Goal: Task Accomplishment & Management: Manage account settings

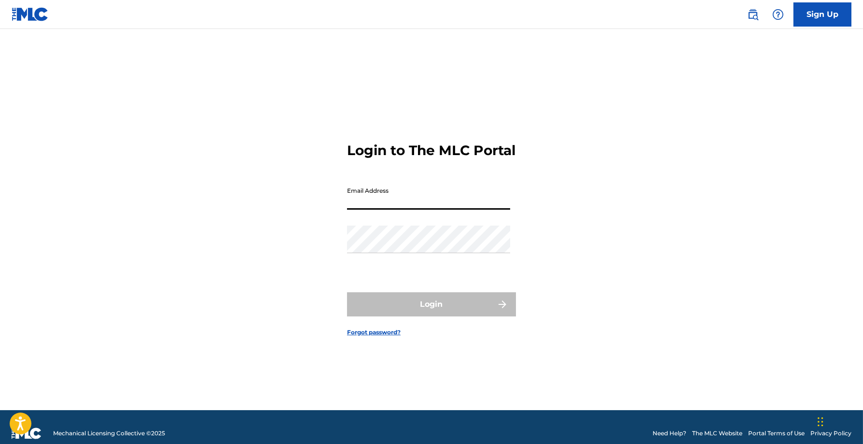
type input "[EMAIL_ADDRESS][DOMAIN_NAME]"
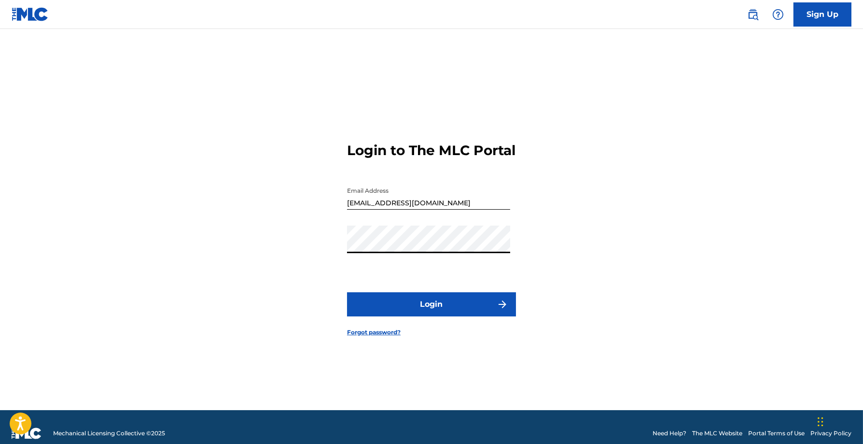
click at [392, 309] on button "Login" at bounding box center [431, 304] width 169 height 24
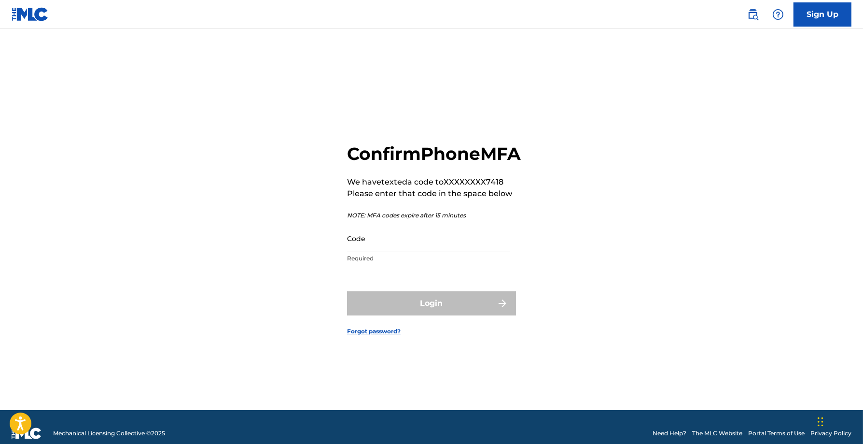
click at [413, 250] on input "Code" at bounding box center [428, 238] width 163 height 28
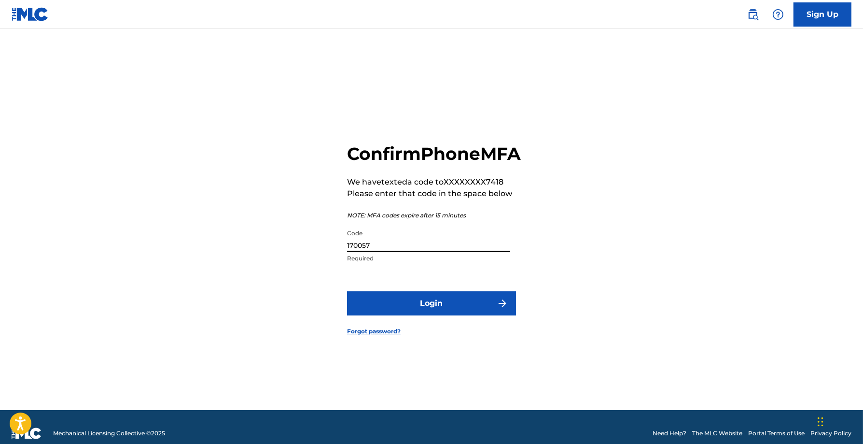
type input "170057"
click at [347, 291] on button "Login" at bounding box center [431, 303] width 169 height 24
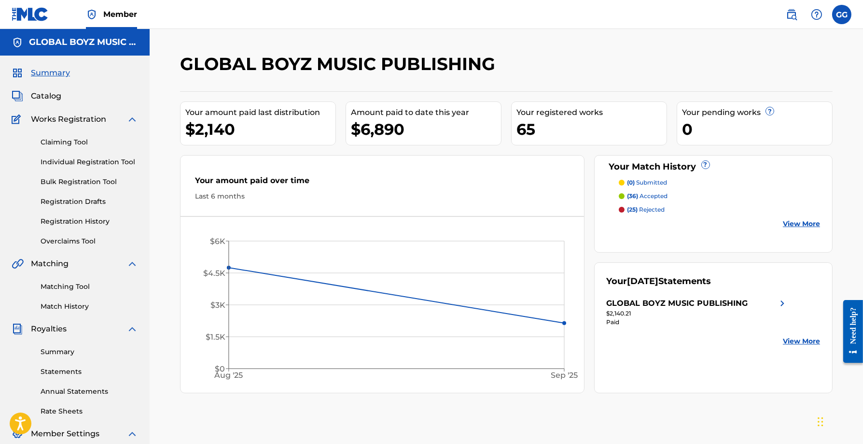
click at [53, 98] on span "Catalog" at bounding box center [46, 96] width 30 height 12
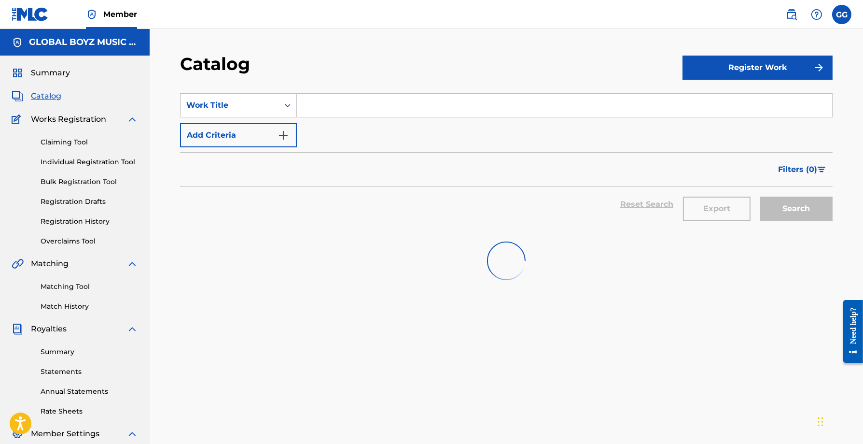
click at [379, 98] on input "Search Form" at bounding box center [564, 105] width 535 height 23
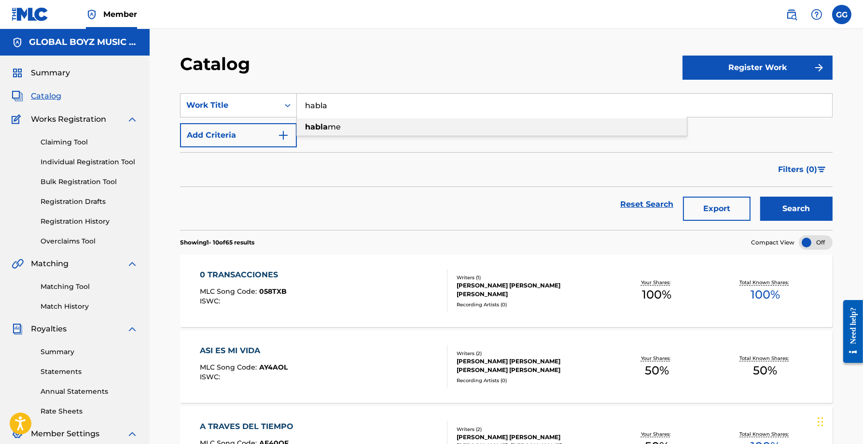
click at [372, 131] on div "habla me" at bounding box center [492, 126] width 390 height 17
type input "hablame"
click at [779, 203] on button "Search" at bounding box center [796, 208] width 72 height 24
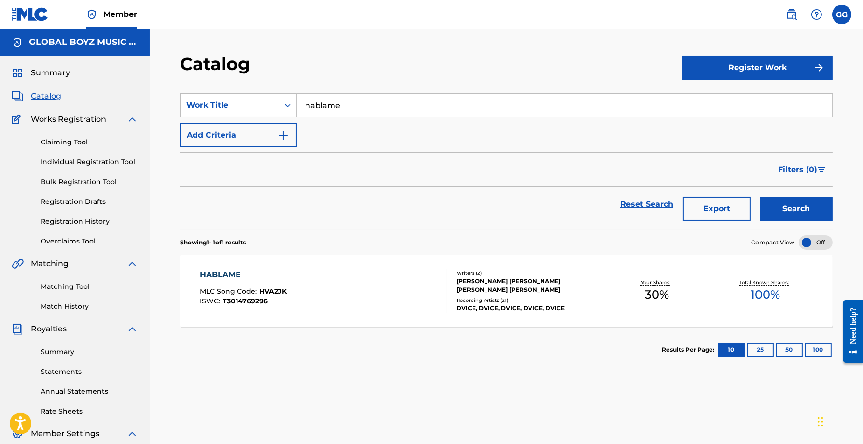
click at [457, 305] on div "DVICE, DVICE, DVICE, DVICE, DVICE" at bounding box center [530, 308] width 146 height 9
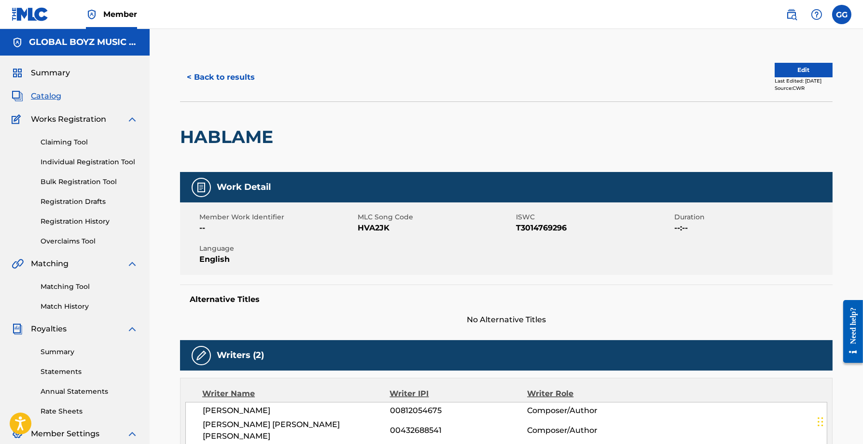
click at [56, 68] on span "Summary" at bounding box center [50, 73] width 39 height 12
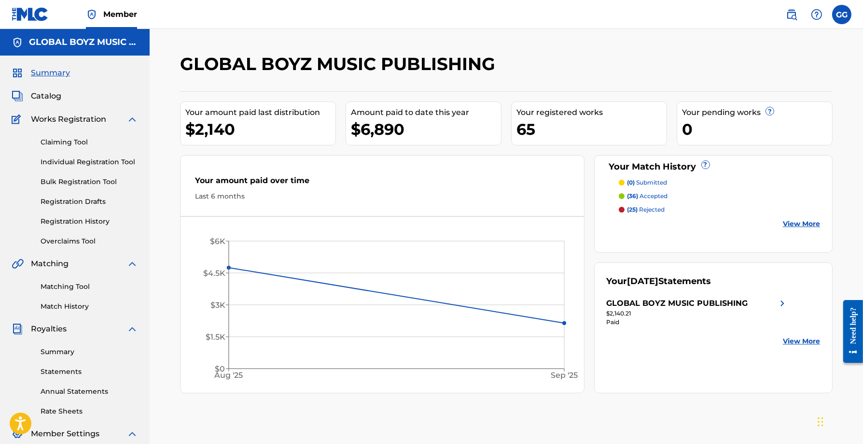
click at [66, 143] on link "Claiming Tool" at bounding box center [89, 142] width 97 height 10
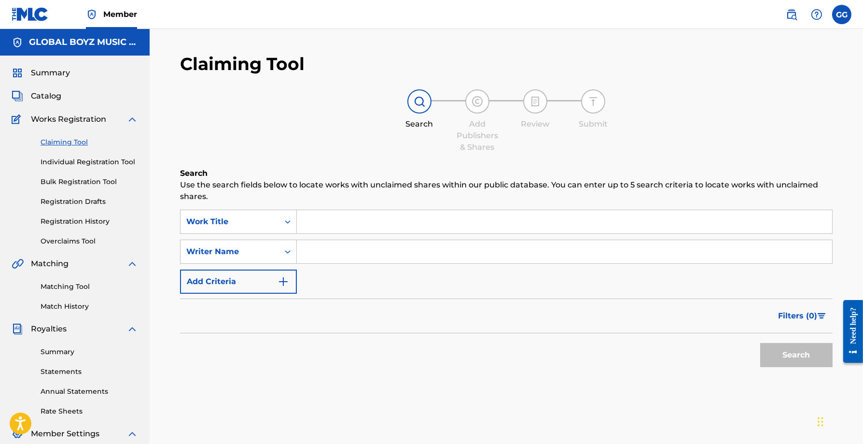
click at [72, 167] on link "Individual Registration Tool" at bounding box center [89, 162] width 97 height 10
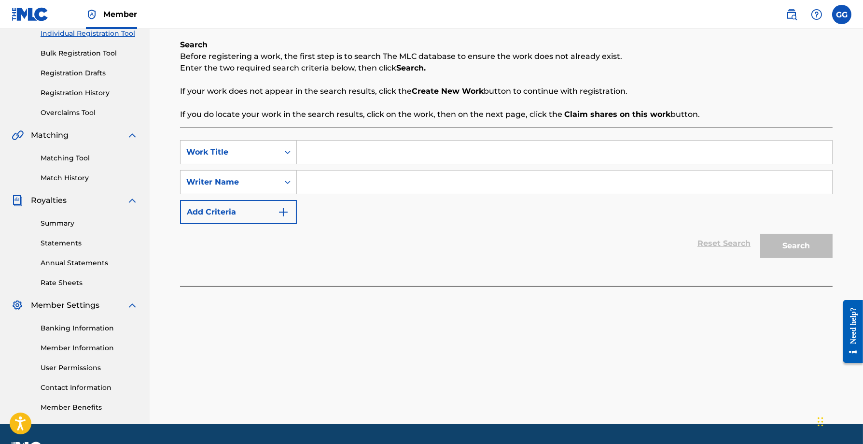
scroll to position [155, 0]
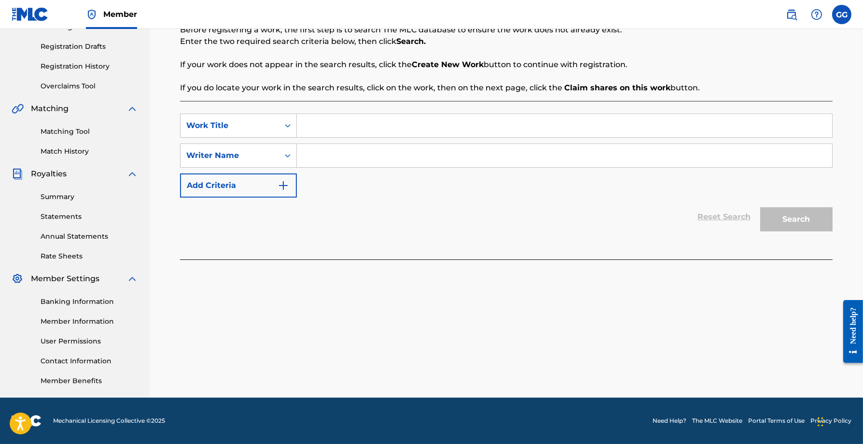
click at [526, 132] on input "Search Form" at bounding box center [564, 125] width 535 height 23
type input "hablame 3"
click at [542, 207] on div "Reset Search Search" at bounding box center [506, 216] width 653 height 39
click at [468, 165] on input "Search Form" at bounding box center [564, 155] width 535 height 23
click at [280, 153] on div "Search Form" at bounding box center [287, 155] width 17 height 17
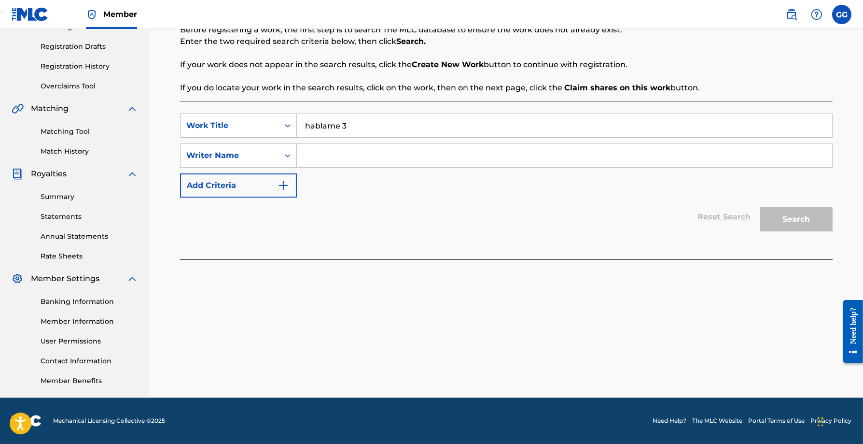
click at [336, 185] on div "SearchWithCriteriaaa66a61f-e871-479c-8585-7d4f0db0f0fd Work Title hablame 3 Sea…" at bounding box center [506, 155] width 653 height 84
click at [337, 167] on div "Search Form" at bounding box center [565, 155] width 536 height 24
click at [337, 156] on input "Search Form" at bounding box center [564, 155] width 535 height 23
type input "h"
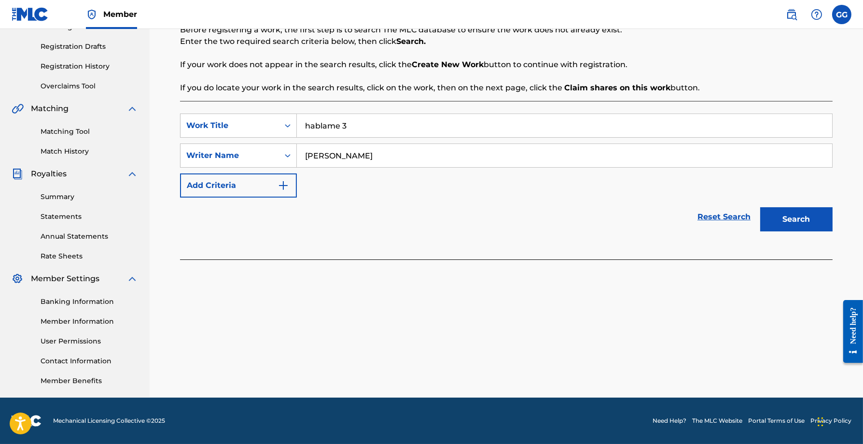
type input "gerardo graupera"
click at [760, 207] on button "Search" at bounding box center [796, 219] width 72 height 24
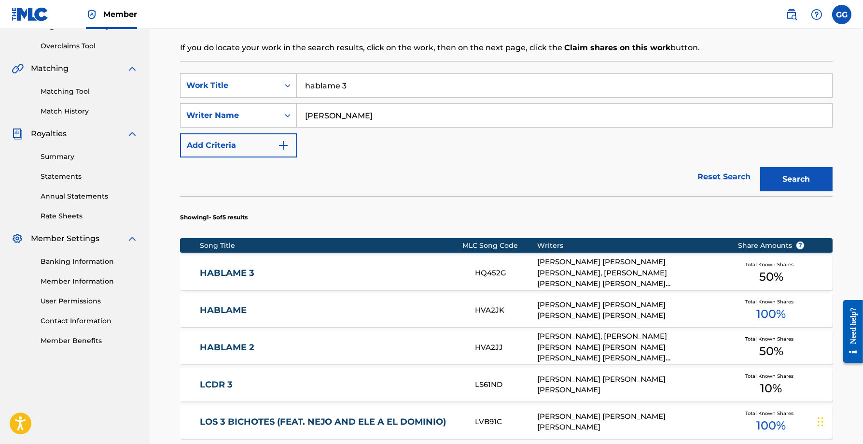
scroll to position [260, 0]
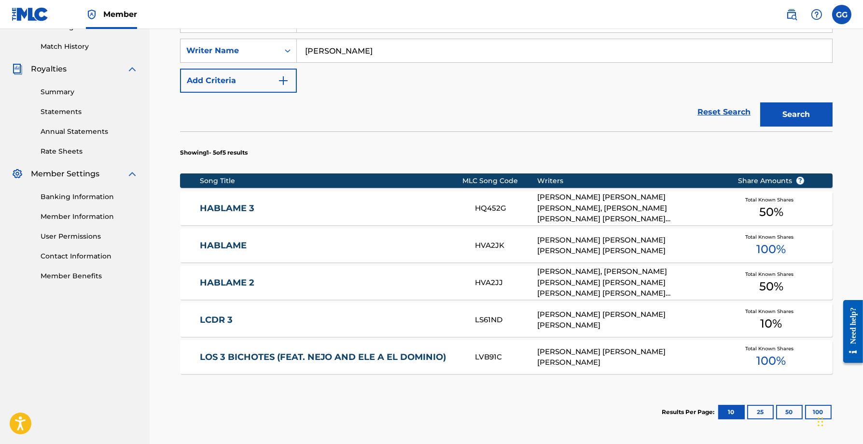
click at [642, 282] on div "EMMANUEL GAZMEY, BRYAN JOEL VILLANUEVA, OMAR DAVID HERNANDEZ COLON, JUAN KARLOS…" at bounding box center [630, 282] width 186 height 33
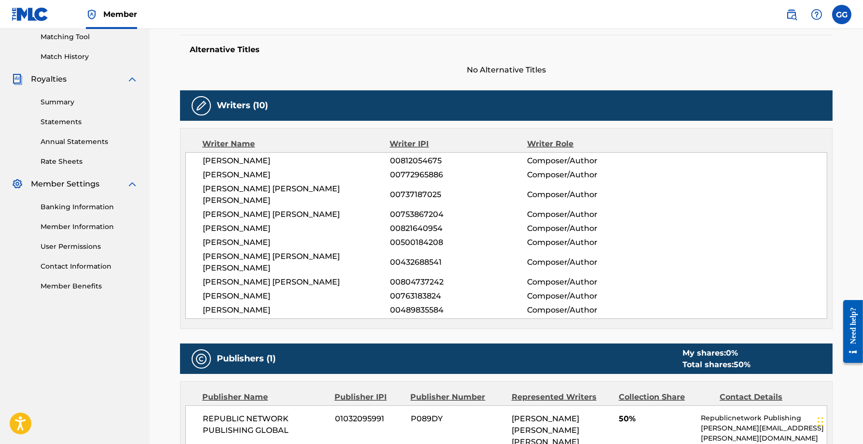
scroll to position [27, 0]
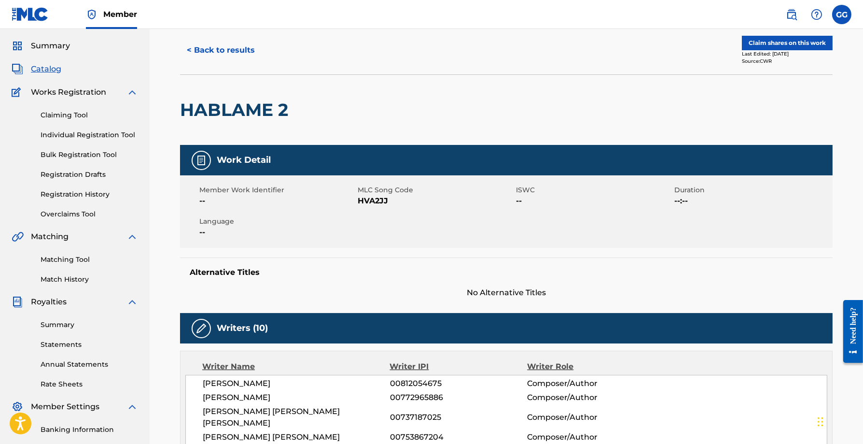
click at [785, 42] on button "Claim shares on this work" at bounding box center [787, 43] width 91 height 14
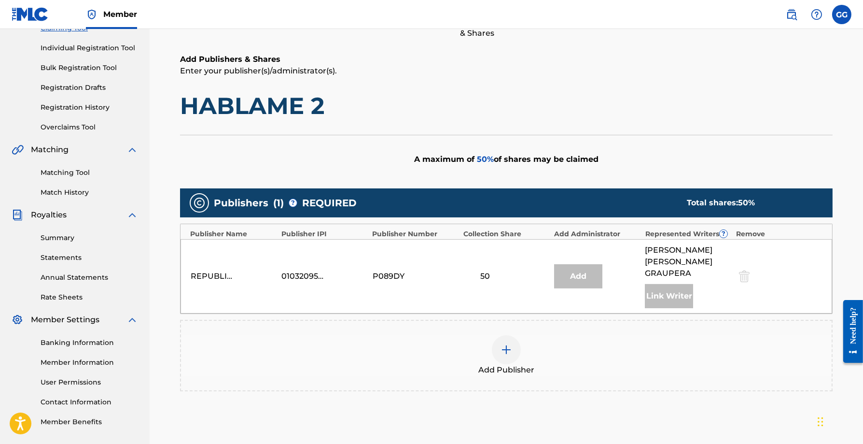
scroll to position [199, 0]
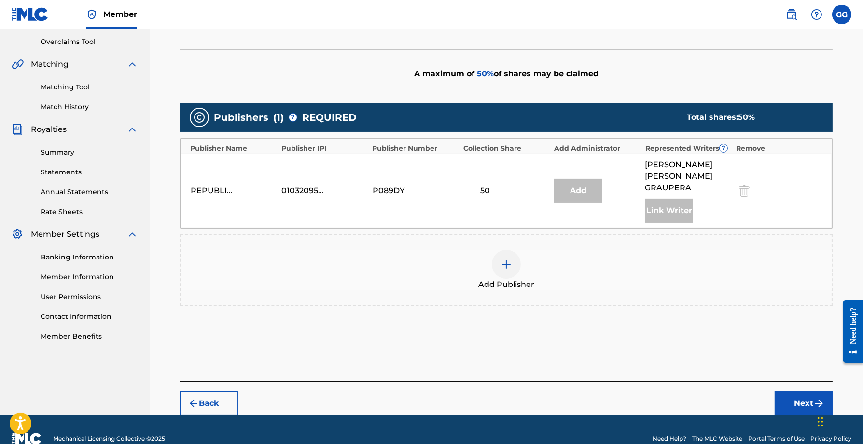
click at [502, 258] on img at bounding box center [507, 264] width 12 height 12
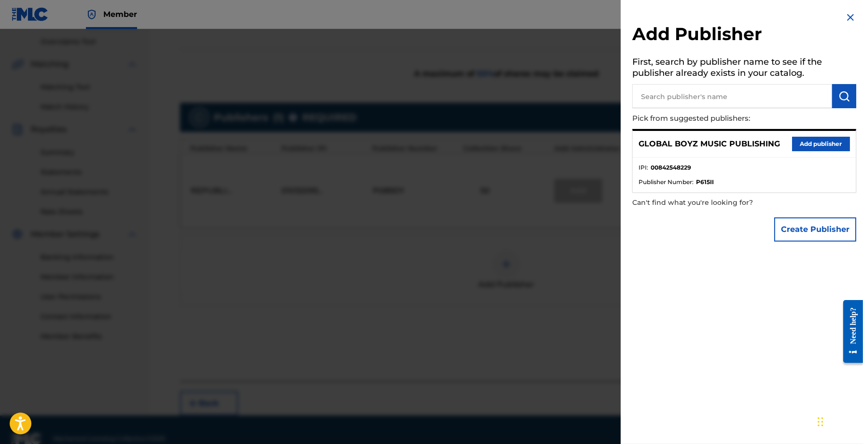
click at [804, 147] on button "Add publisher" at bounding box center [821, 144] width 58 height 14
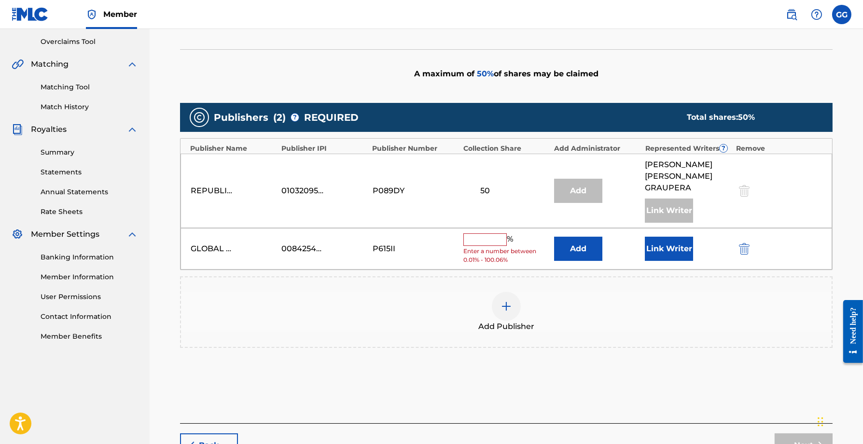
click at [484, 233] on input "text" at bounding box center [484, 239] width 43 height 13
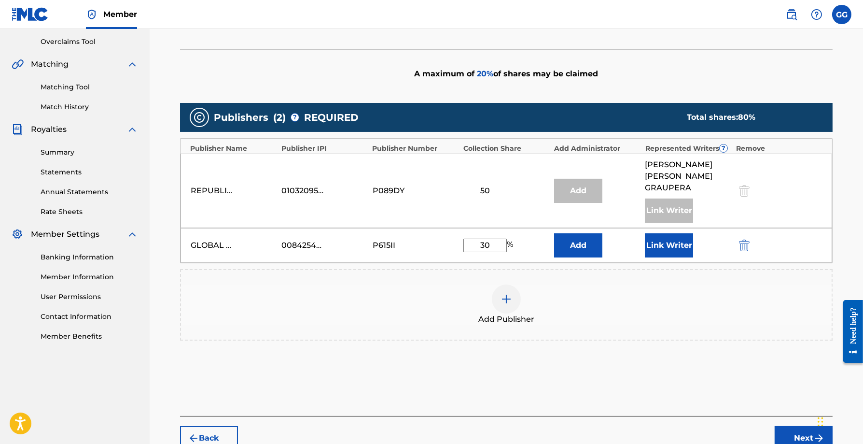
type input "30"
click at [656, 233] on button "Link Writer" at bounding box center [669, 245] width 48 height 24
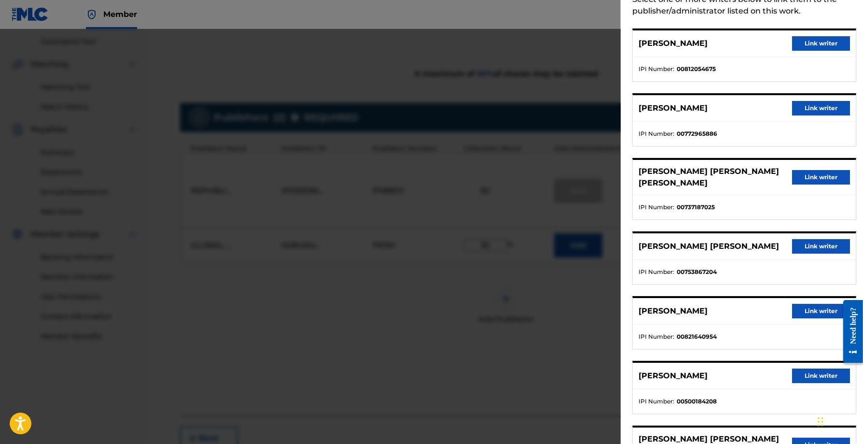
scroll to position [115, 0]
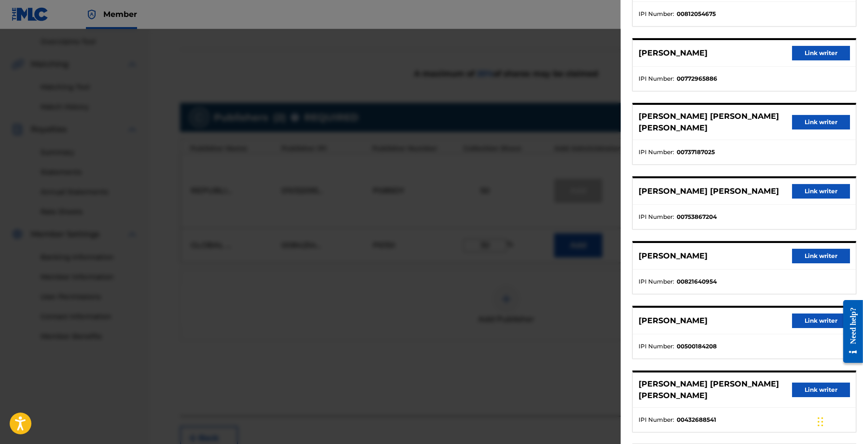
click at [792, 382] on button "Link writer" at bounding box center [821, 389] width 58 height 14
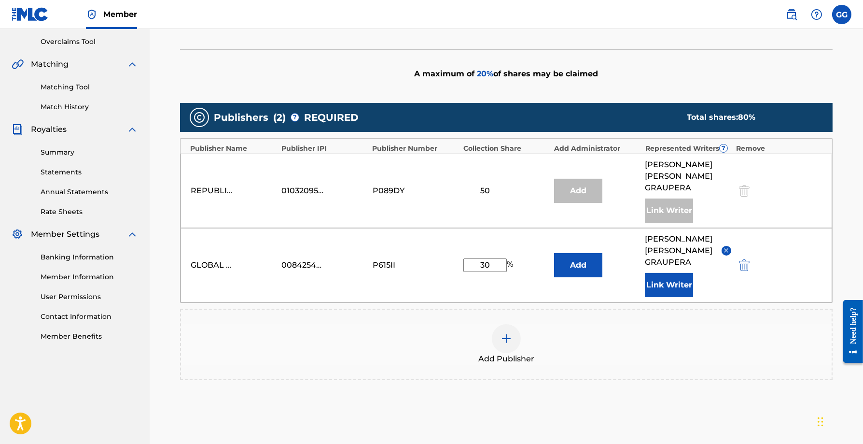
click at [612, 308] on div "Add Publisher" at bounding box center [506, 343] width 653 height 71
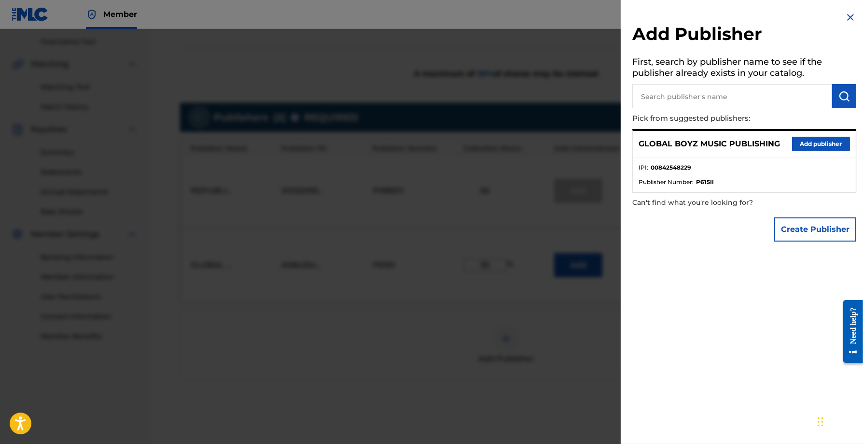
click at [563, 312] on div at bounding box center [431, 251] width 863 height 444
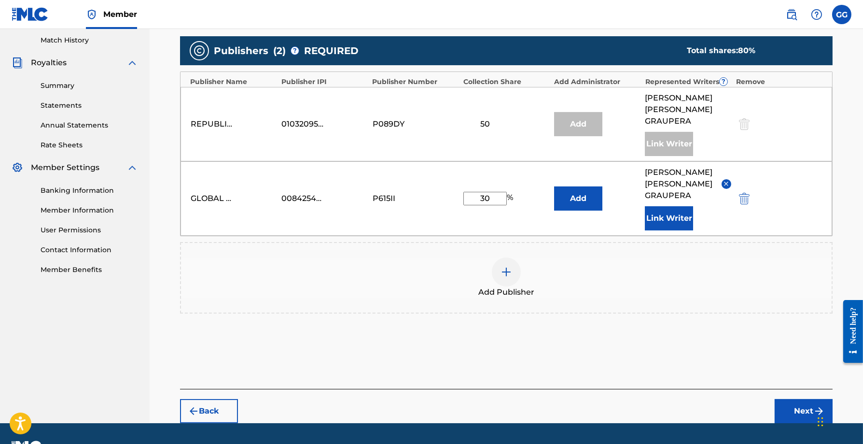
scroll to position [267, 0]
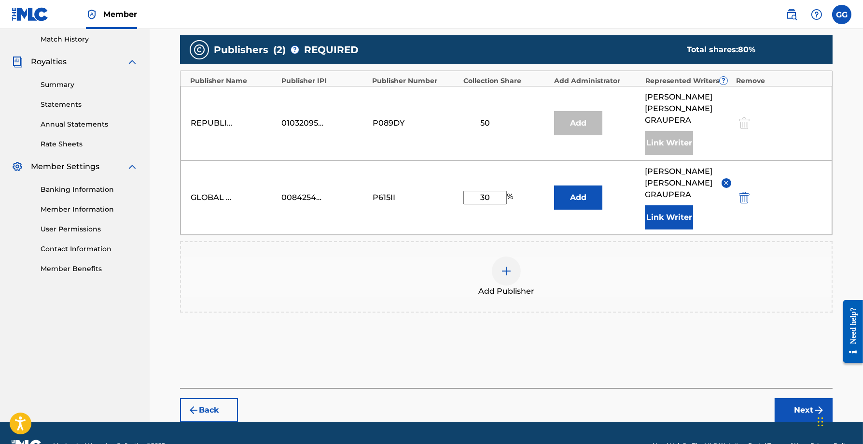
click at [791, 398] on button "Next" at bounding box center [804, 410] width 58 height 24
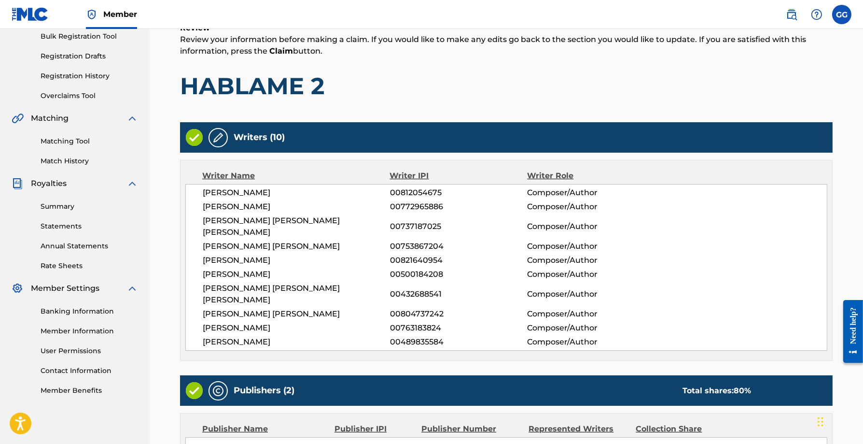
scroll to position [337, 0]
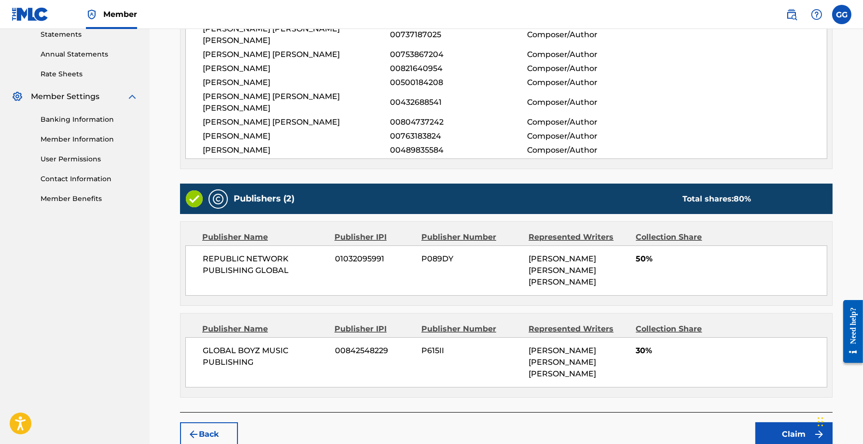
click at [791, 422] on button "Claim" at bounding box center [793, 434] width 77 height 24
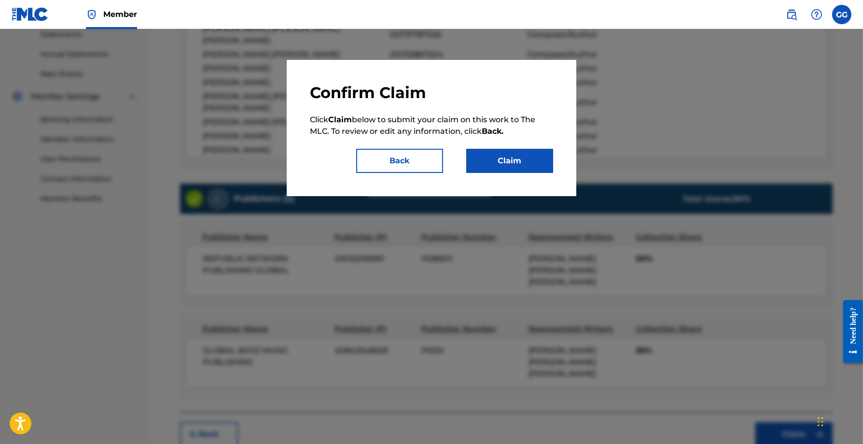
click at [529, 153] on button "Claim" at bounding box center [509, 161] width 87 height 24
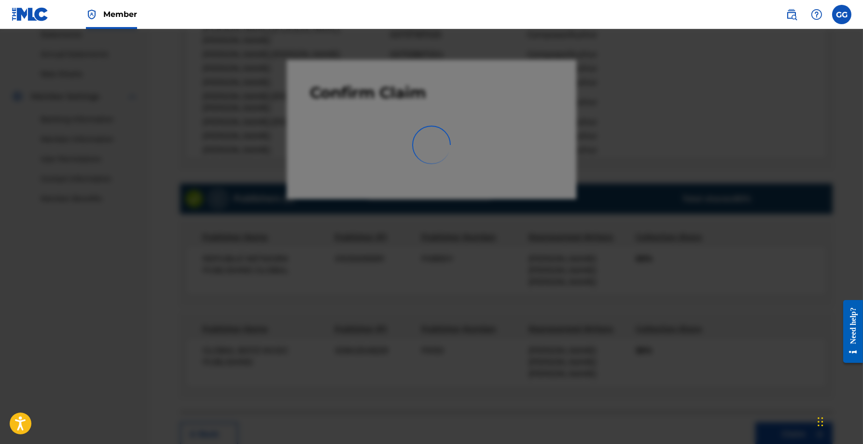
scroll to position [155, 0]
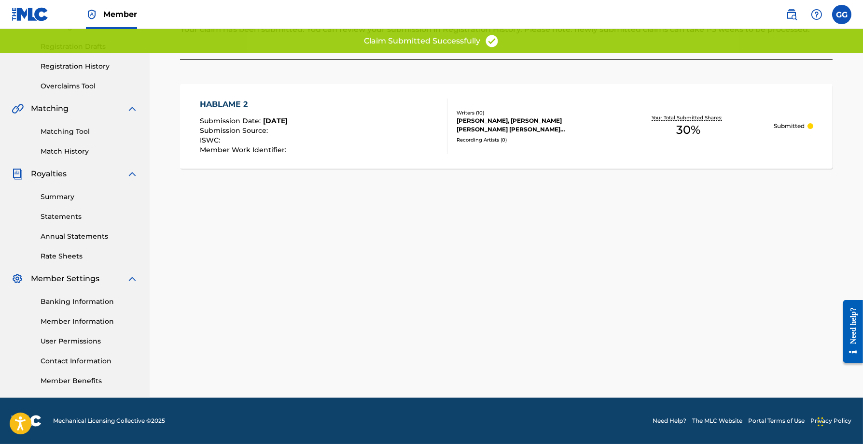
click at [489, 125] on div "EMMANUEL GAZMEY, BRYAN JOEL VILLANUEVA, OMAR DAVID HERNANDEZ COLON, JUAN KARLOS…" at bounding box center [530, 124] width 146 height 17
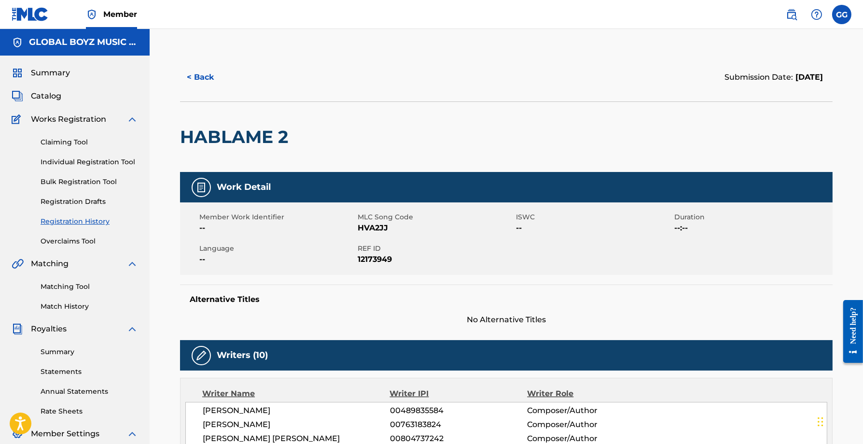
click at [46, 78] on span "Summary" at bounding box center [50, 73] width 39 height 12
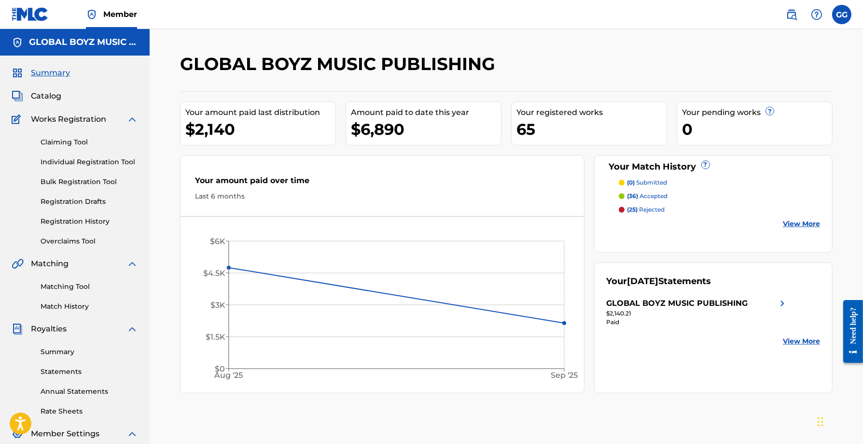
click at [50, 96] on span "Catalog" at bounding box center [46, 96] width 30 height 12
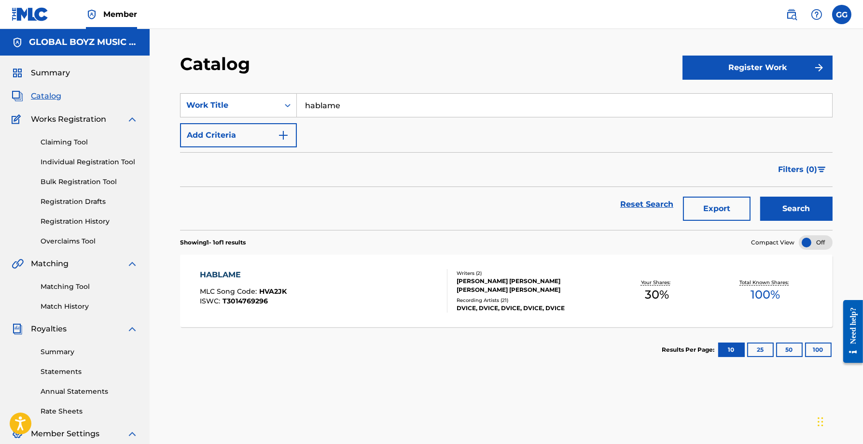
click at [61, 76] on span "Summary" at bounding box center [50, 73] width 39 height 12
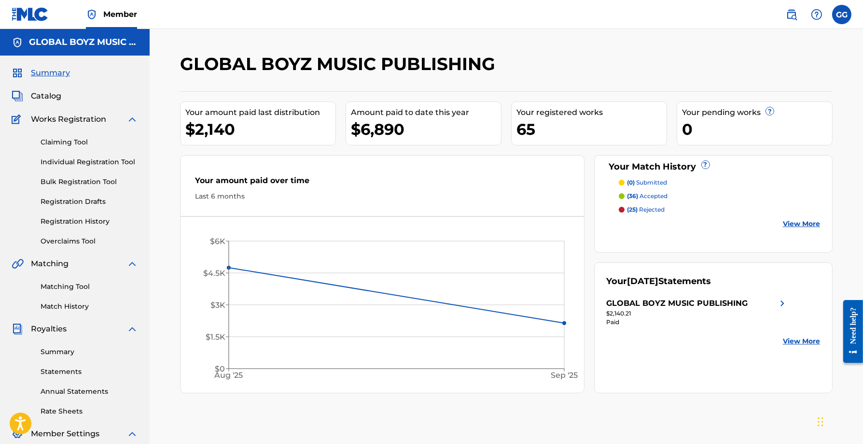
click at [58, 288] on link "Matching Tool" at bounding box center [89, 286] width 97 height 10
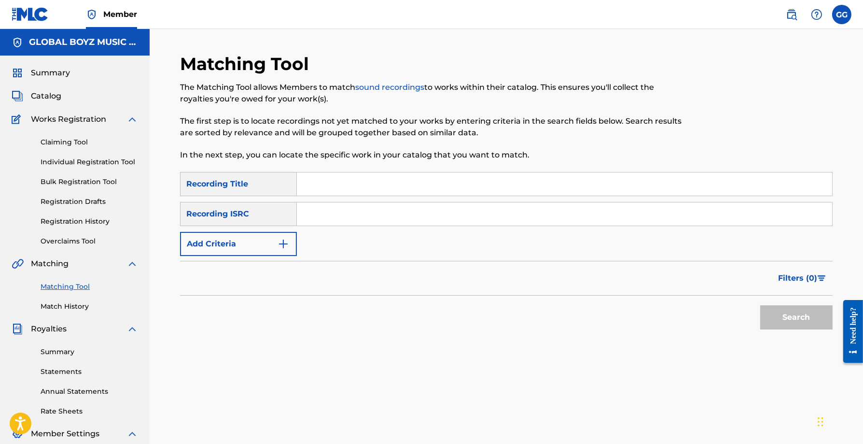
click at [49, 100] on span "Catalog" at bounding box center [46, 96] width 30 height 12
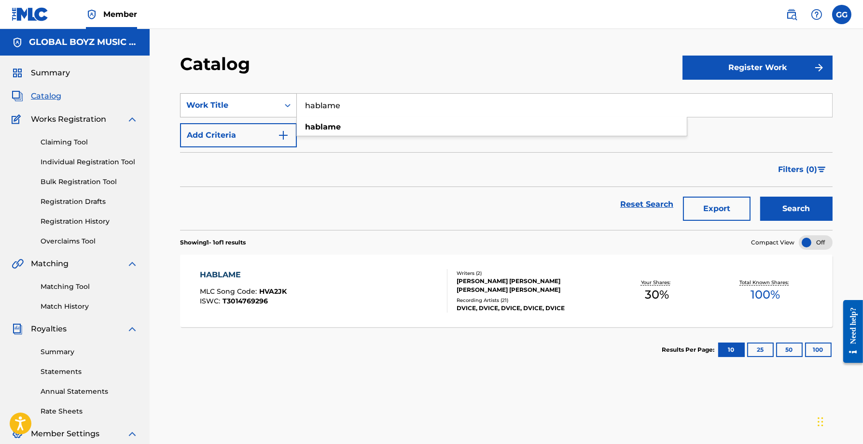
drag, startPoint x: 352, startPoint y: 110, endPoint x: 278, endPoint y: 93, distance: 75.8
click at [278, 93] on div "SearchWithCriteria90381a72-d758-4074-bdcd-598a75662710 Work Title hablame habla…" at bounding box center [506, 105] width 653 height 24
click at [464, 81] on div "Catalog" at bounding box center [431, 67] width 502 height 28
click at [403, 102] on input "Search Form" at bounding box center [564, 105] width 535 height 23
click at [45, 91] on span "Catalog" at bounding box center [46, 96] width 30 height 12
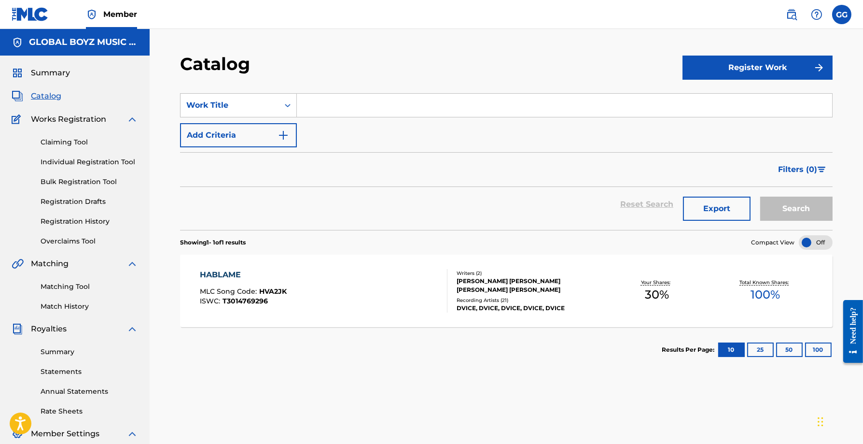
click at [47, 95] on span "Catalog" at bounding box center [46, 96] width 30 height 12
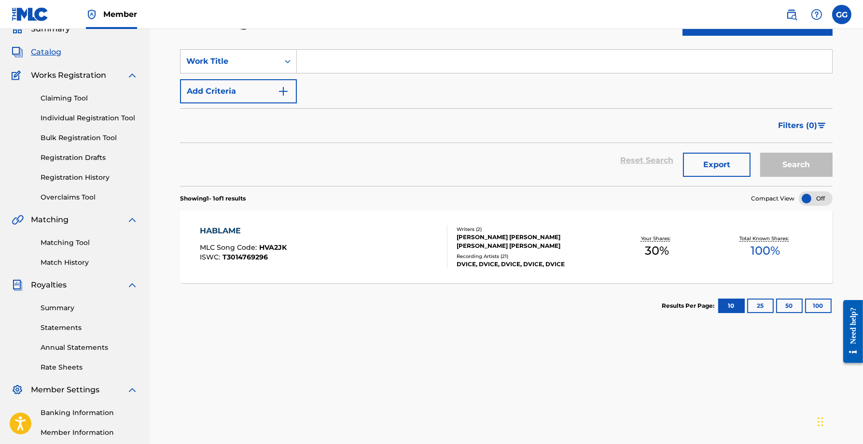
scroll to position [102, 0]
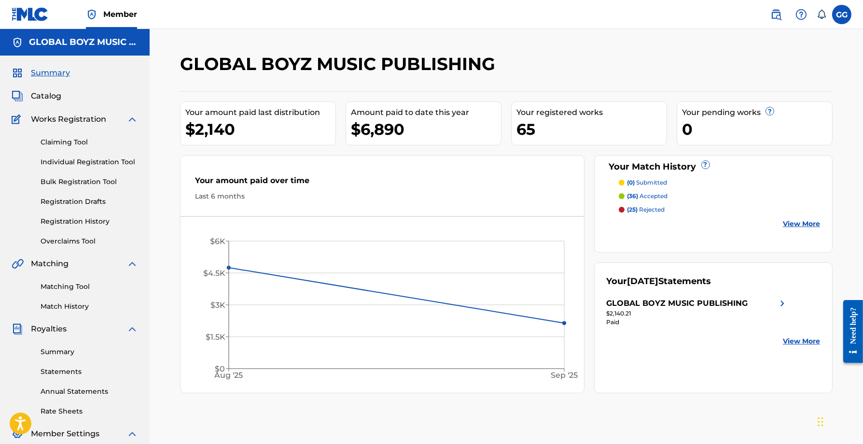
click at [48, 95] on span "Catalog" at bounding box center [46, 96] width 30 height 12
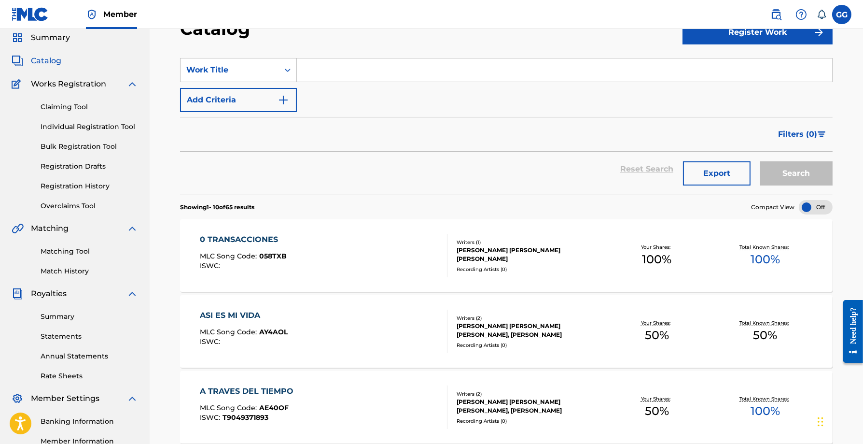
scroll to position [97, 0]
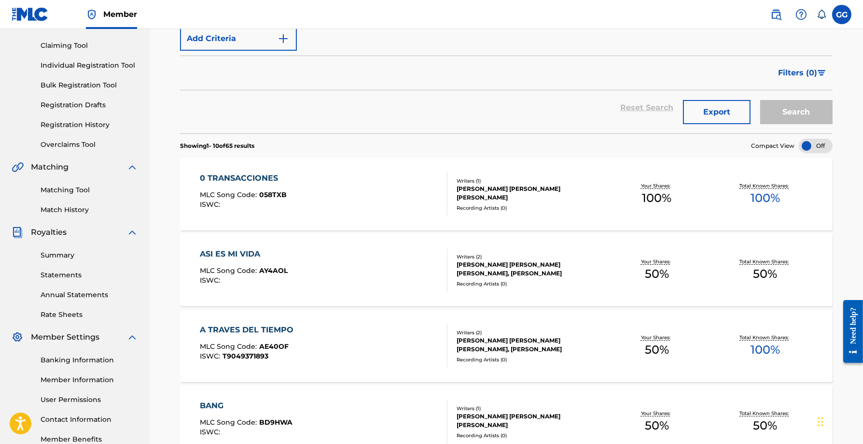
click at [383, 191] on div "0 TRANSACCIONES MLC Song Code : 058TXB ISWC :" at bounding box center [324, 193] width 248 height 43
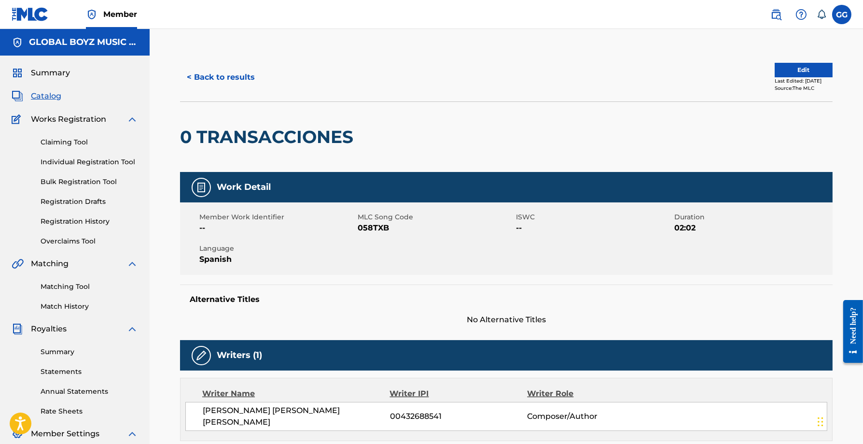
scroll to position [97, 0]
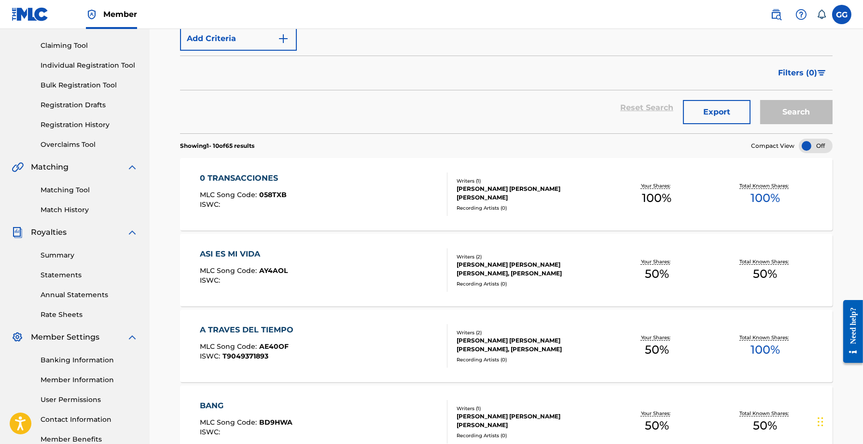
click at [258, 259] on div "ASI ES MI VIDA MLC Song Code : AY4AOL ISWC :" at bounding box center [244, 269] width 88 height 43
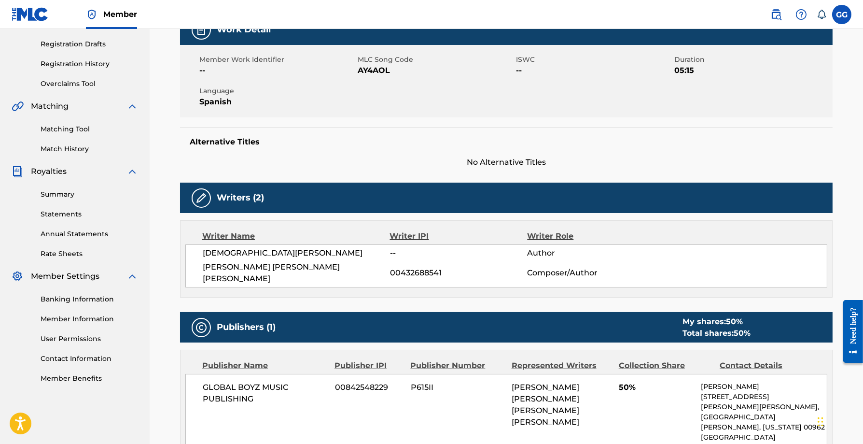
scroll to position [321, 0]
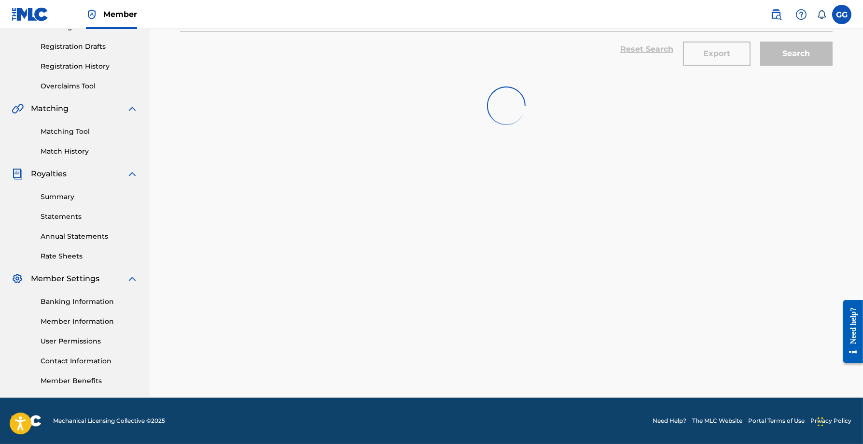
scroll to position [97, 0]
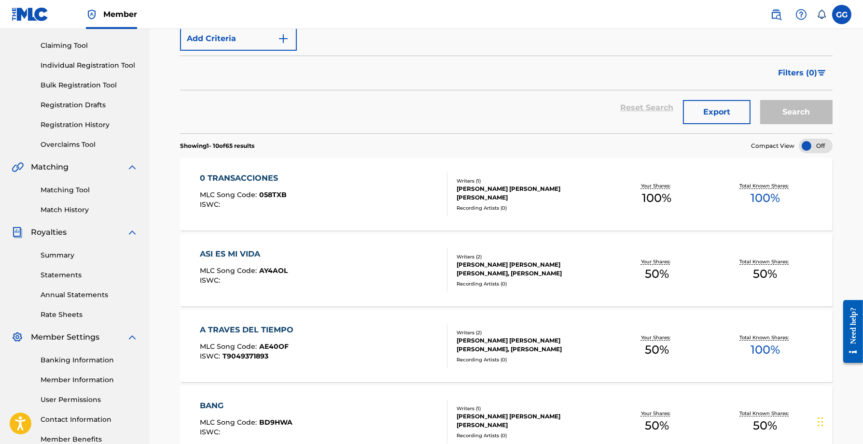
click at [265, 329] on div "A TRAVES DEL TIEMPO" at bounding box center [249, 330] width 98 height 12
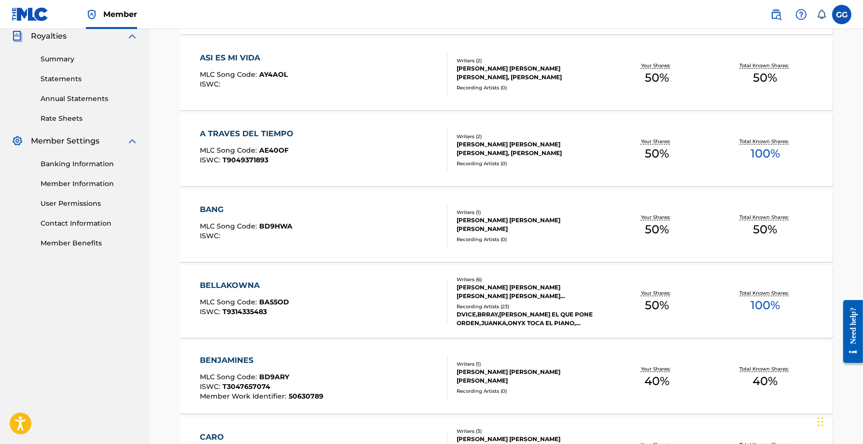
scroll to position [306, 0]
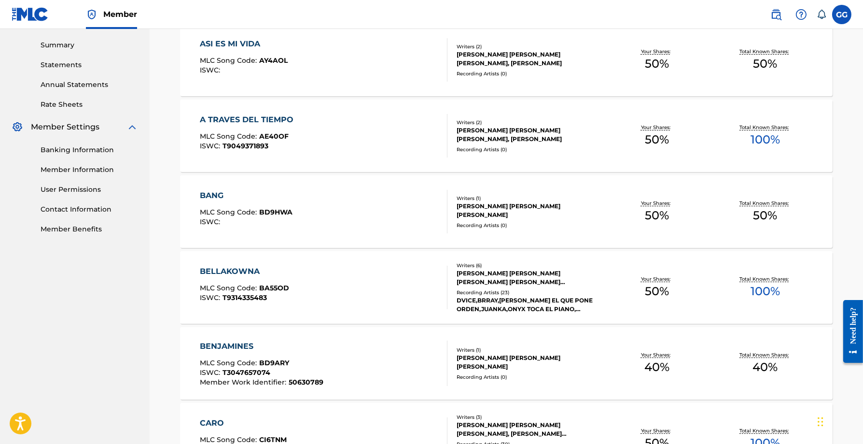
click at [251, 224] on div "ISWC :" at bounding box center [246, 221] width 93 height 7
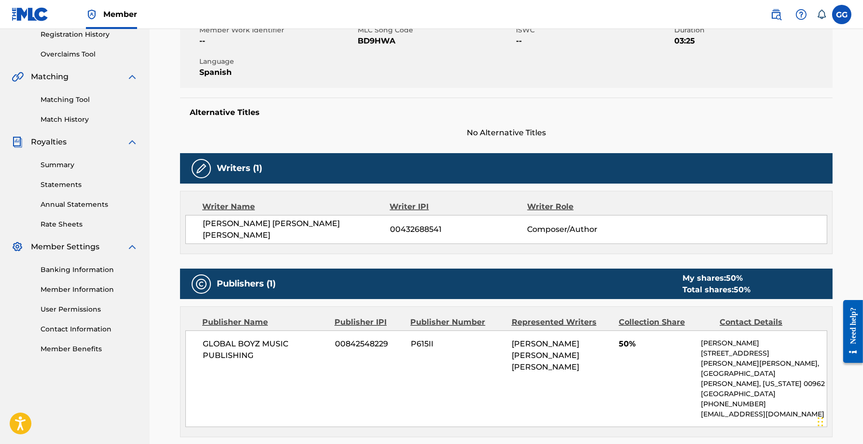
scroll to position [314, 0]
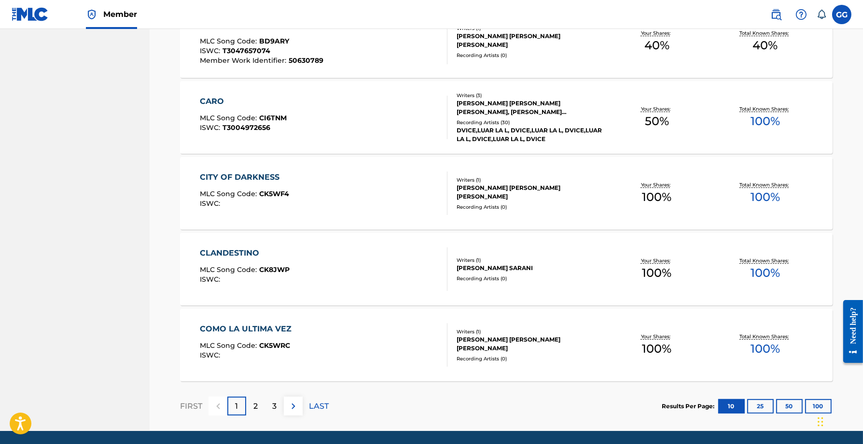
scroll to position [631, 0]
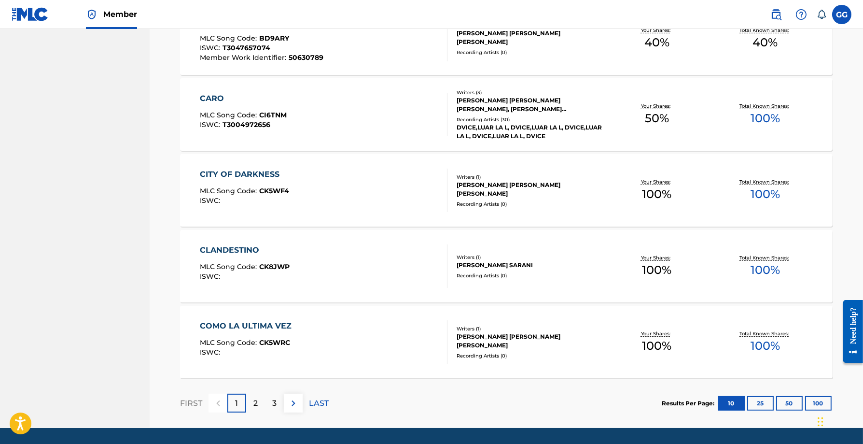
click at [810, 404] on button "100" at bounding box center [818, 403] width 27 height 14
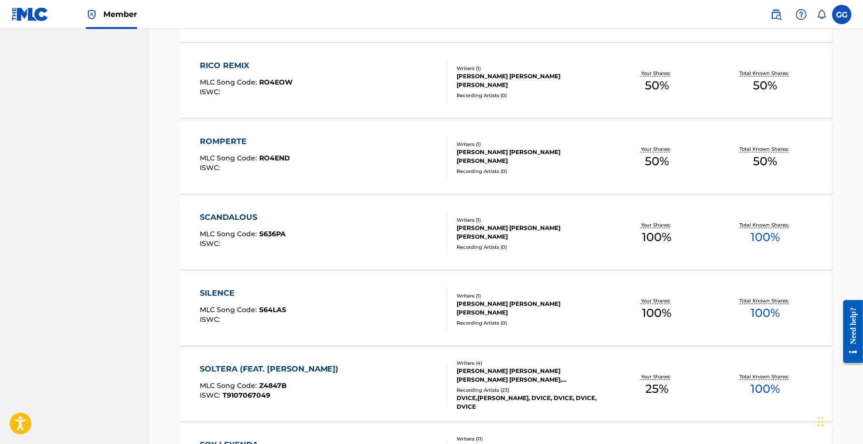
scroll to position [4824, 0]
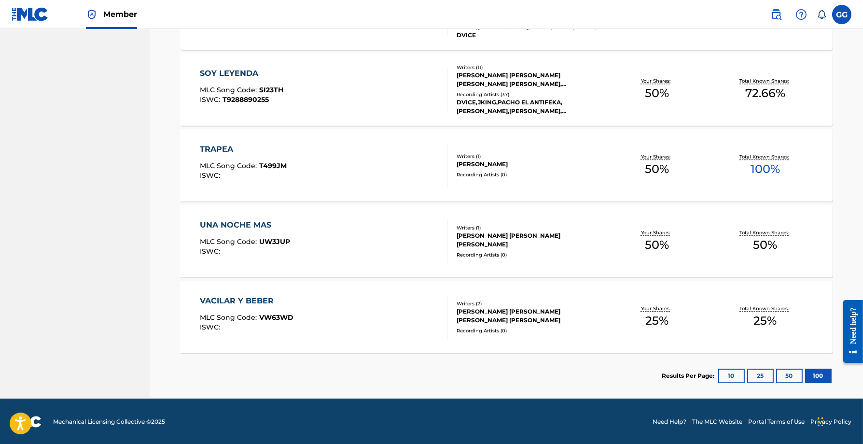
click at [227, 224] on div "UNA NOCHE MAS" at bounding box center [245, 225] width 90 height 12
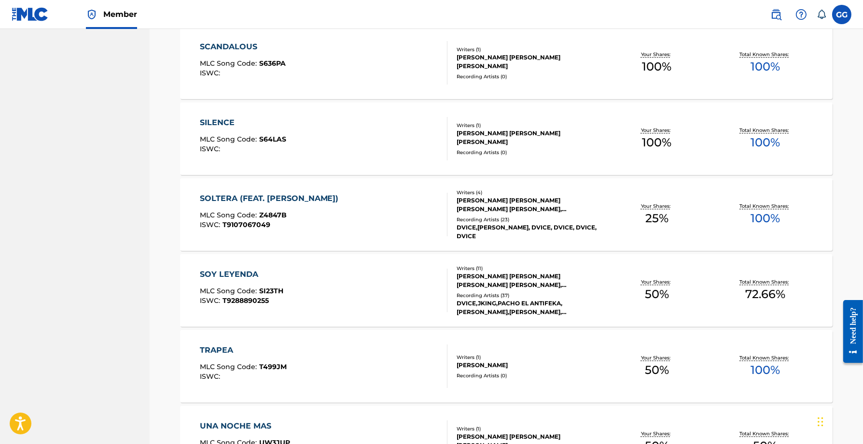
scroll to position [4620, 0]
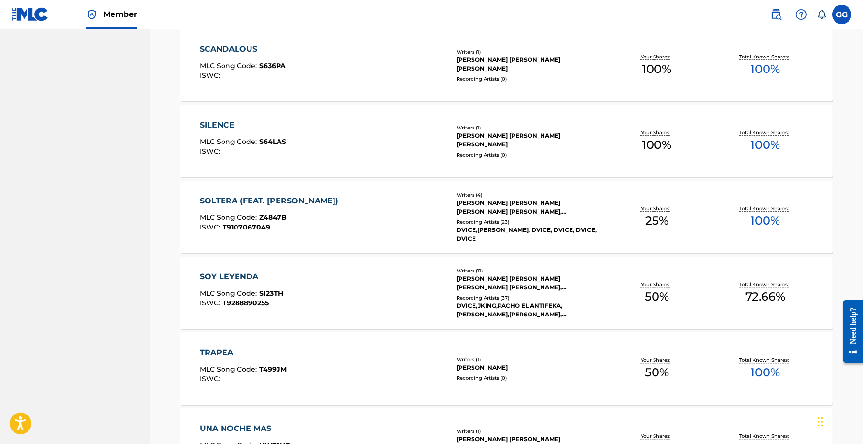
click at [215, 353] on div "TRAPEA" at bounding box center [243, 353] width 87 height 12
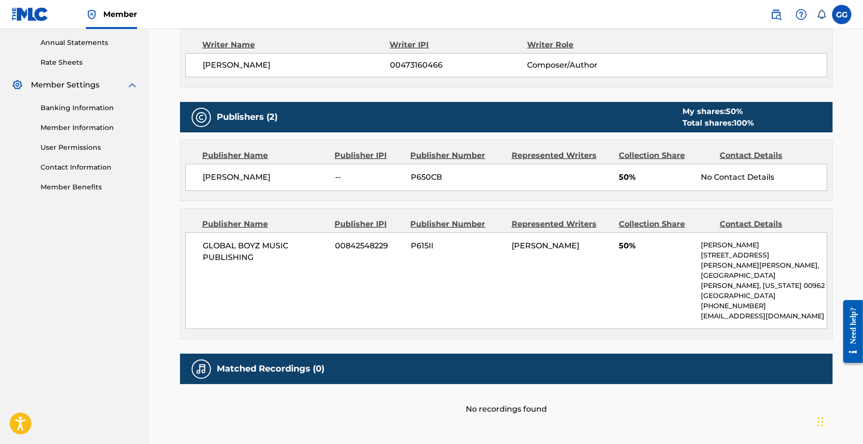
scroll to position [202, 0]
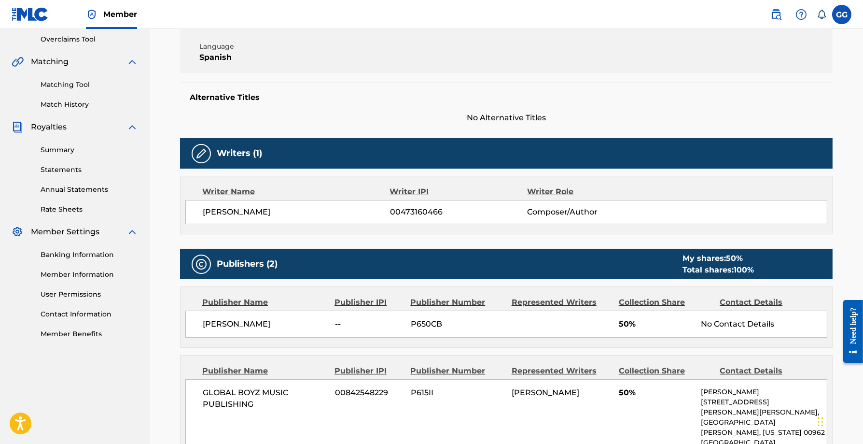
click at [71, 309] on link "Contact Information" at bounding box center [89, 314] width 97 height 10
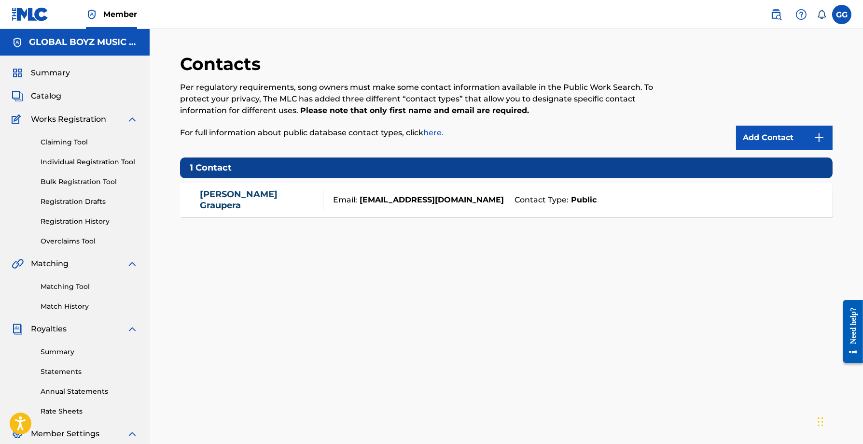
click at [582, 216] on div "[PERSON_NAME] Email: [EMAIL_ADDRESS][DOMAIN_NAME] Contact Type: Public" at bounding box center [506, 200] width 653 height 34
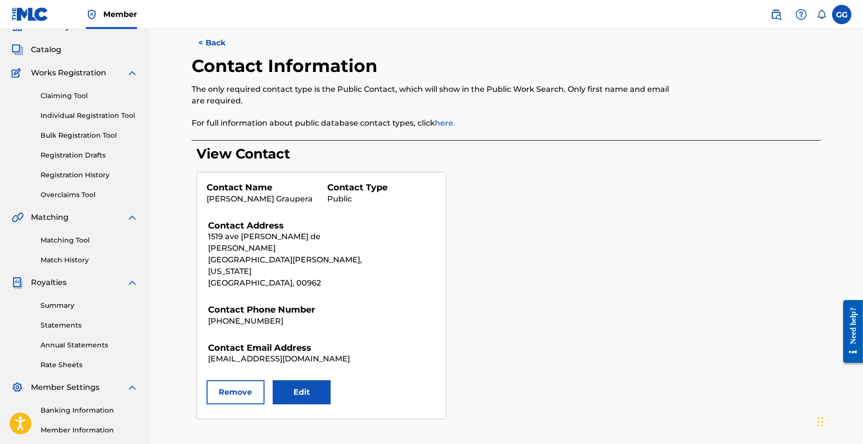
scroll to position [109, 0]
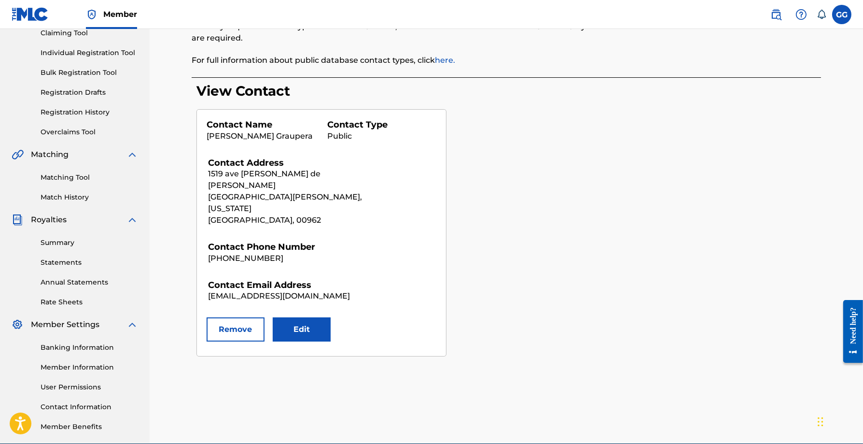
click at [302, 317] on button "Edit" at bounding box center [302, 329] width 58 height 24
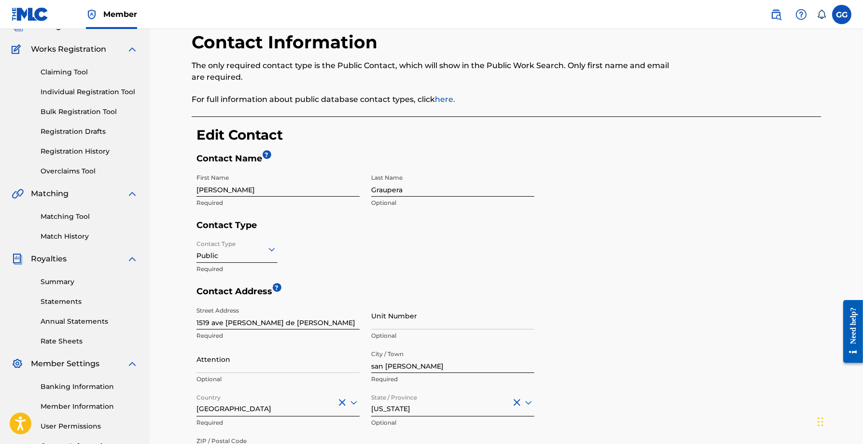
scroll to position [70, 0]
click at [263, 262] on div "Contact Type Public Required" at bounding box center [236, 256] width 81 height 43
click at [261, 255] on div "Public" at bounding box center [236, 249] width 81 height 24
click at [235, 311] on div "Legal" at bounding box center [237, 317] width 80 height 22
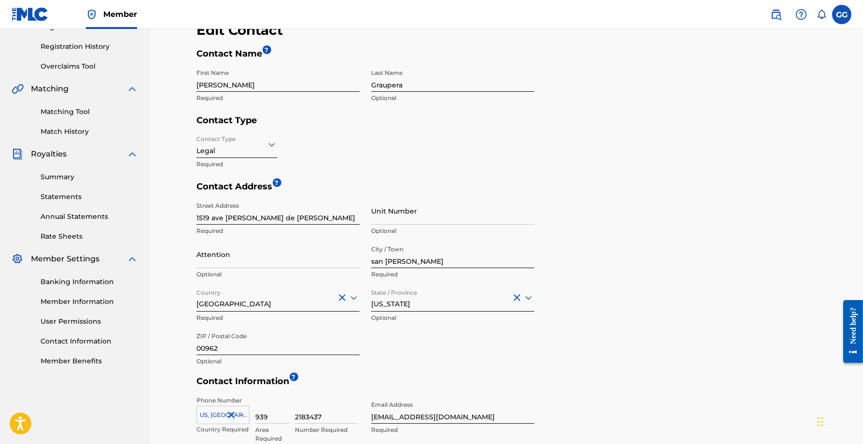
scroll to position [170, 0]
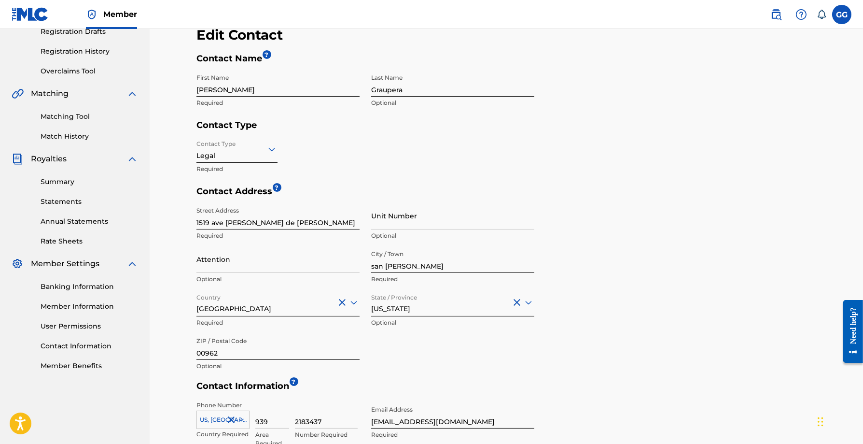
click at [273, 153] on icon at bounding box center [272, 149] width 12 height 12
click at [332, 164] on div "Contact Type Legal selected, 3 of 4. 4 results available. Use Up and Down to ch…" at bounding box center [365, 160] width 338 height 51
drag, startPoint x: 243, startPoint y: 92, endPoint x: 194, endPoint y: 93, distance: 49.2
click at [194, 93] on div "< Back Contact Information The only required contact type is the Public Contact…" at bounding box center [506, 199] width 629 height 585
type input "[PERSON_NAME]"
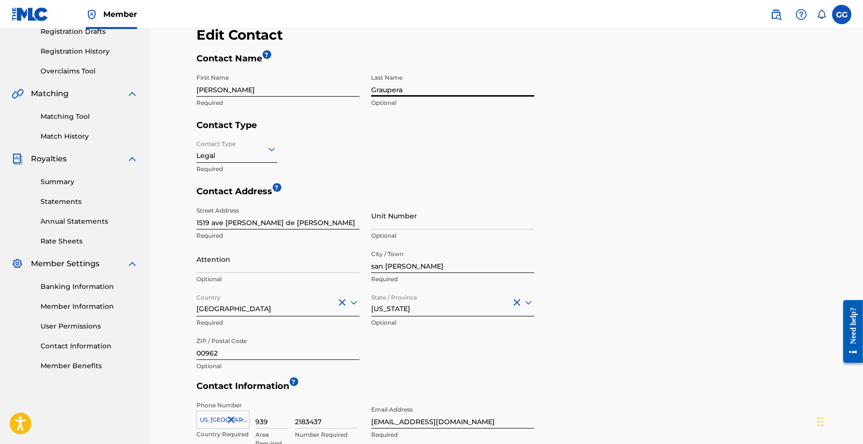
drag, startPoint x: 423, startPoint y: 94, endPoint x: 352, endPoint y: 84, distance: 71.1
click at [352, 84] on div "First Name [PERSON_NAME] Required Last Name [PERSON_NAME] Optional" at bounding box center [365, 94] width 338 height 51
type input "[PERSON_NAME]"
click at [698, 191] on div "Contact Address ? Street Address [STREET_ADDRESS][GEOGRAPHIC_DATA][PERSON_NAME]…" at bounding box center [508, 283] width 625 height 195
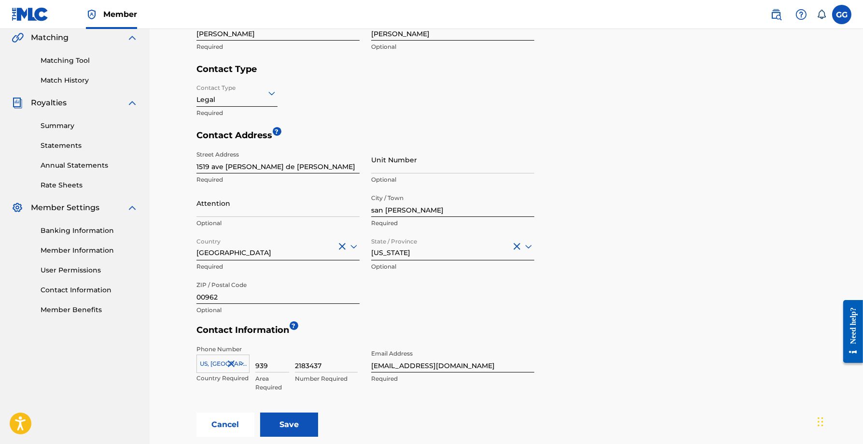
scroll to position [292, 0]
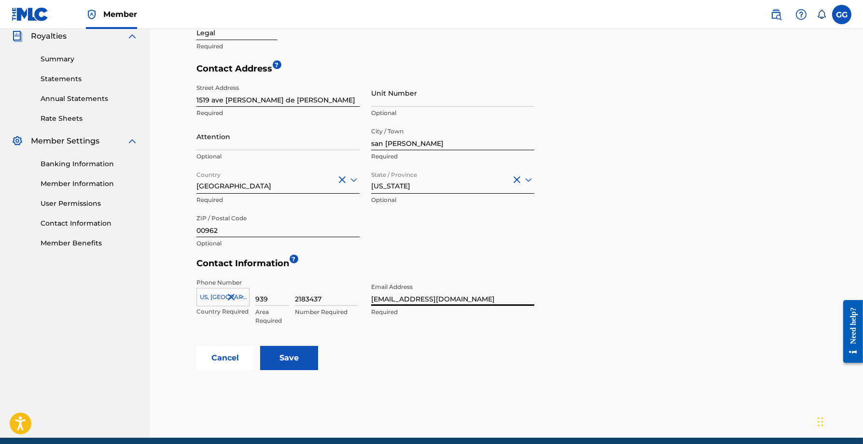
drag, startPoint x: 421, startPoint y: 300, endPoint x: 324, endPoint y: 298, distance: 97.0
click at [324, 298] on div "Phone Number [GEOGRAPHIC_DATA], [GEOGRAPHIC_DATA] +1 Country Required 939 Area …" at bounding box center [365, 309] width 338 height 72
type input "[EMAIL_ADDRESS][DOMAIN_NAME]"
click at [295, 359] on input "Save" at bounding box center [289, 358] width 58 height 24
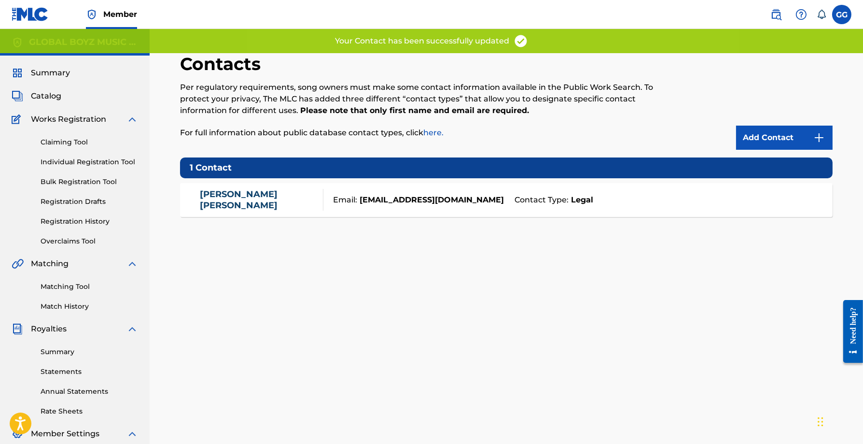
click at [473, 202] on div "Email: [EMAIL_ADDRESS][DOMAIN_NAME]" at bounding box center [416, 200] width 186 height 12
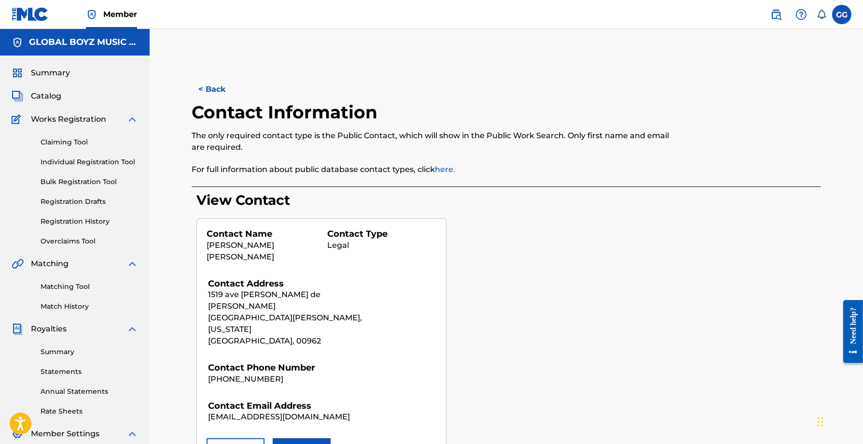
click at [56, 96] on span "Catalog" at bounding box center [46, 96] width 30 height 12
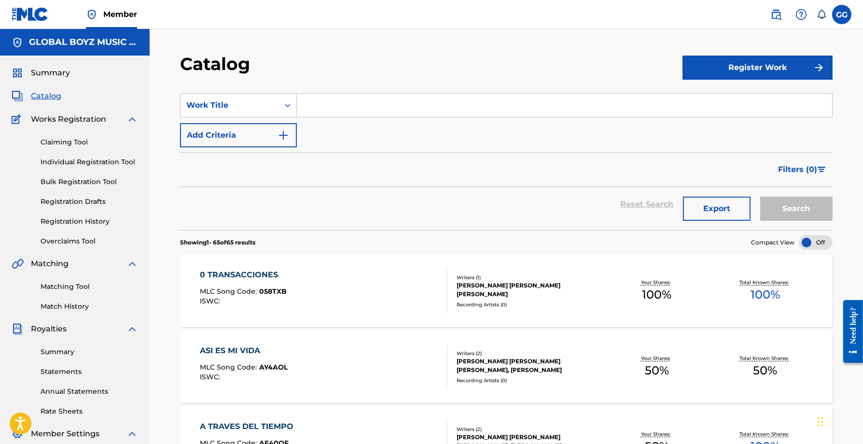
click at [297, 247] on section "Showing 1 - 65 of 65 results Compact View" at bounding box center [506, 240] width 653 height 20
click at [270, 272] on div "0 TRANSACCIONES" at bounding box center [243, 275] width 87 height 12
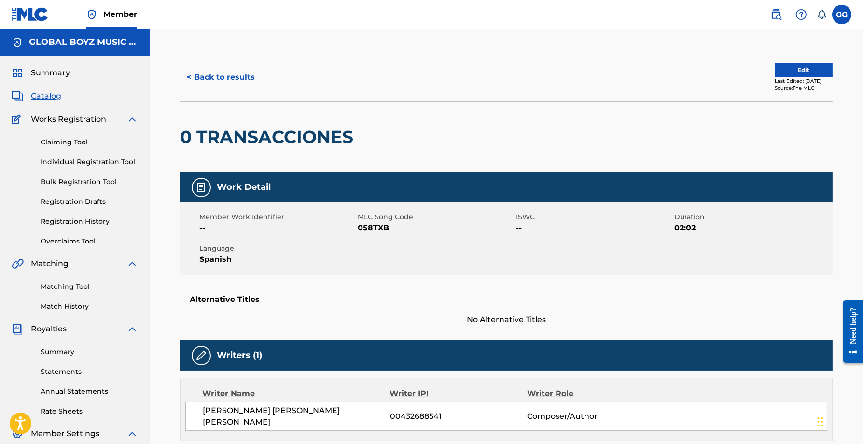
click at [66, 78] on span "Summary" at bounding box center [50, 73] width 39 height 12
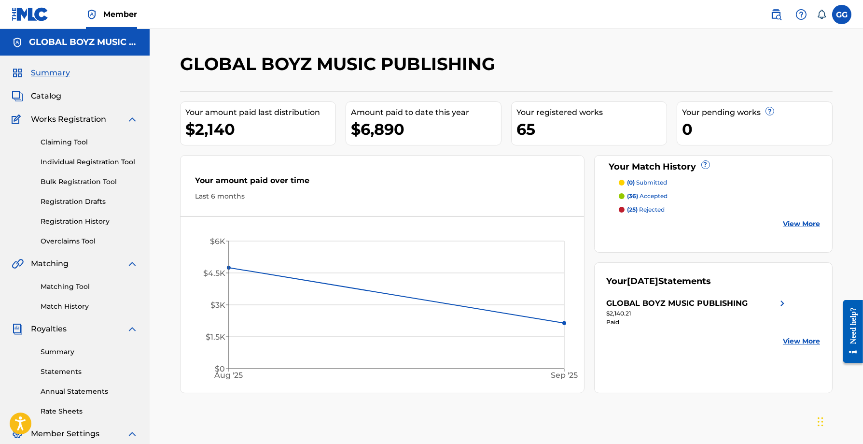
click at [55, 97] on span "Catalog" at bounding box center [46, 96] width 30 height 12
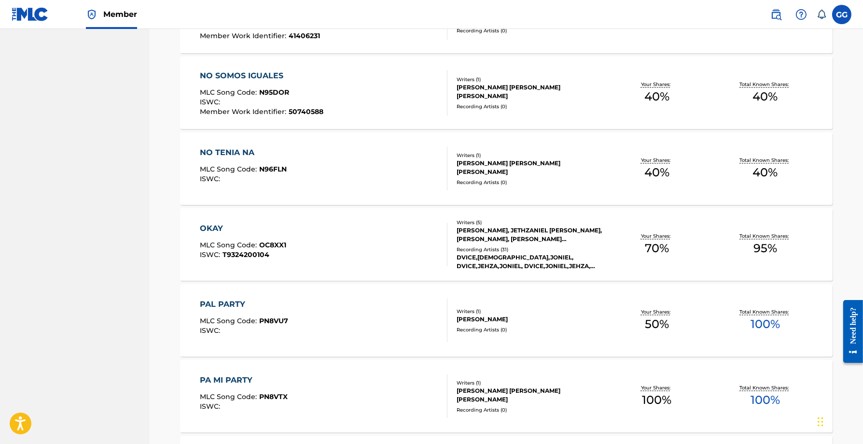
scroll to position [3552, 0]
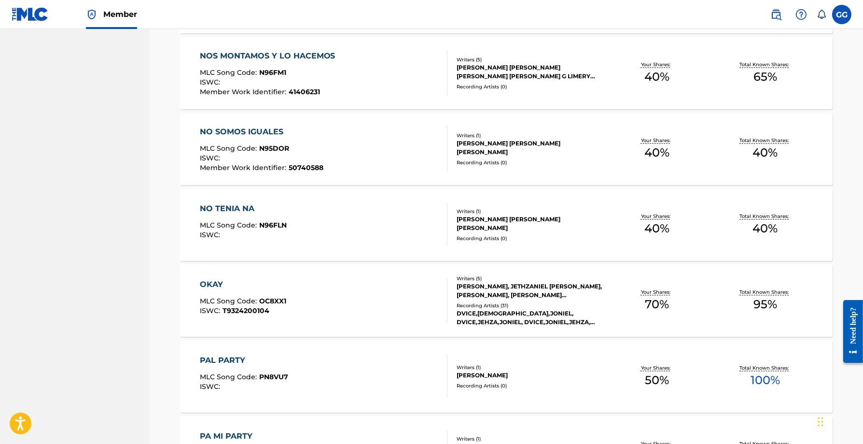
click at [256, 131] on div "NO SOMOS IGUALES" at bounding box center [262, 132] width 124 height 12
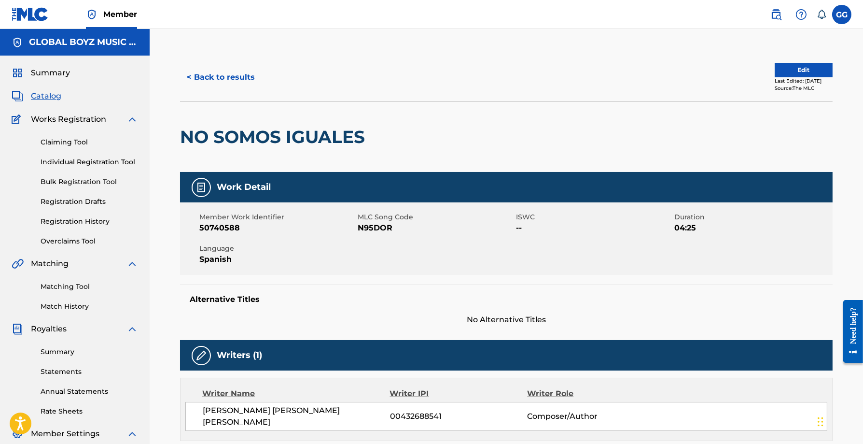
click at [57, 48] on div "GLOBAL BOYZ MUSIC PUBLISHING" at bounding box center [75, 42] width 150 height 27
